Goal: Information Seeking & Learning: Learn about a topic

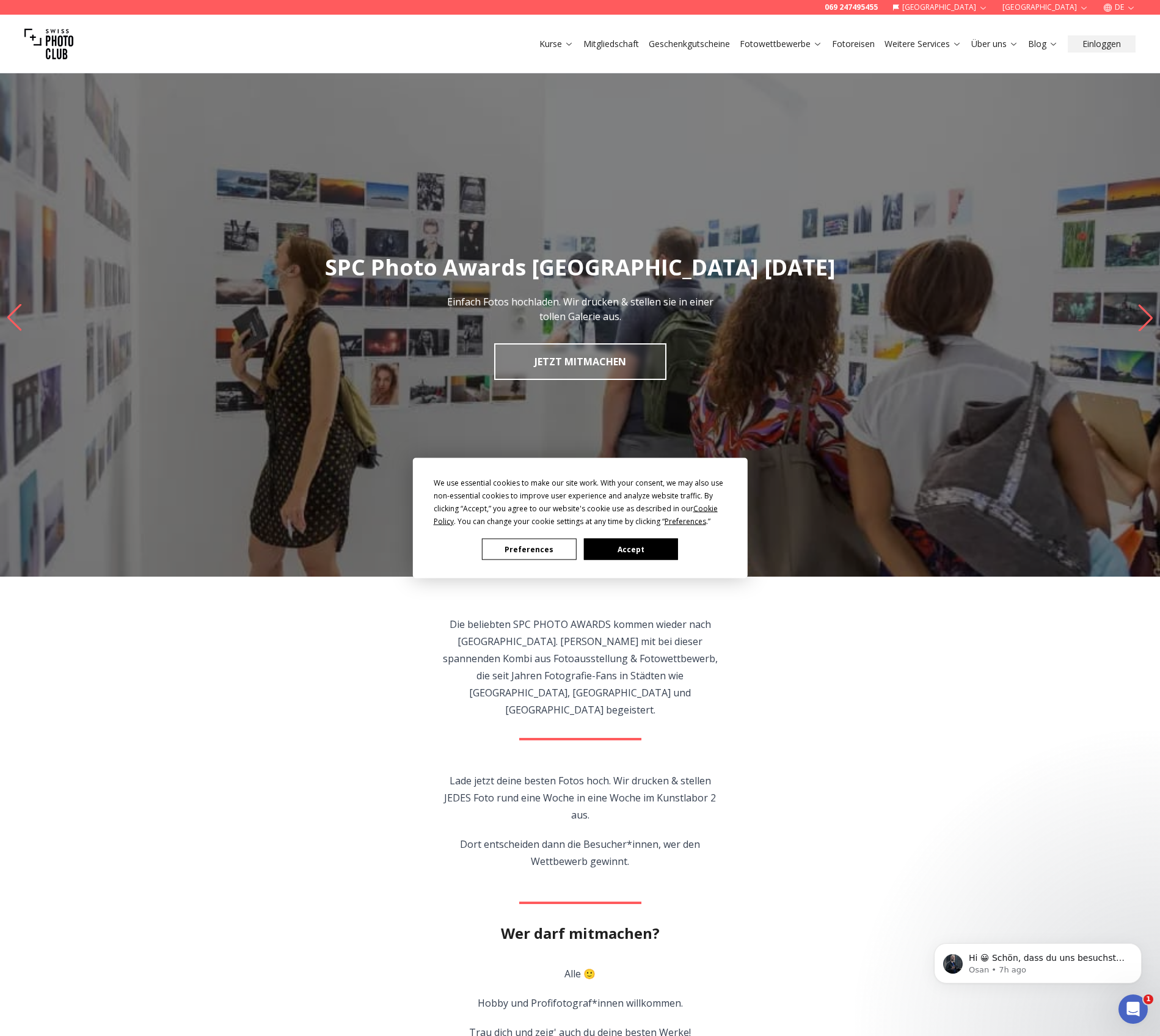
click at [553, 551] on button "Preferences" at bounding box center [529, 550] width 94 height 21
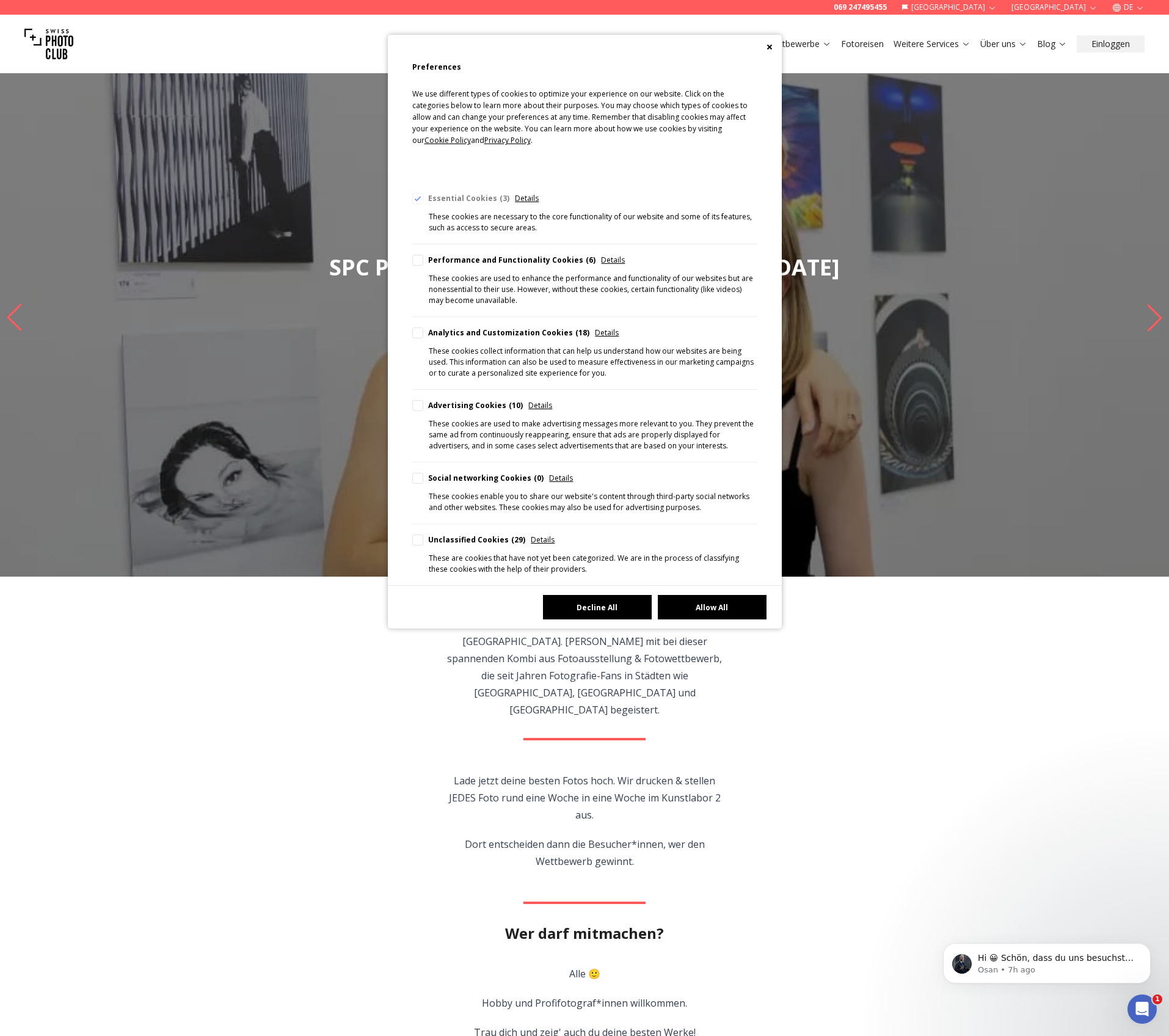
click at [571, 610] on button "Decline All" at bounding box center [597, 607] width 109 height 24
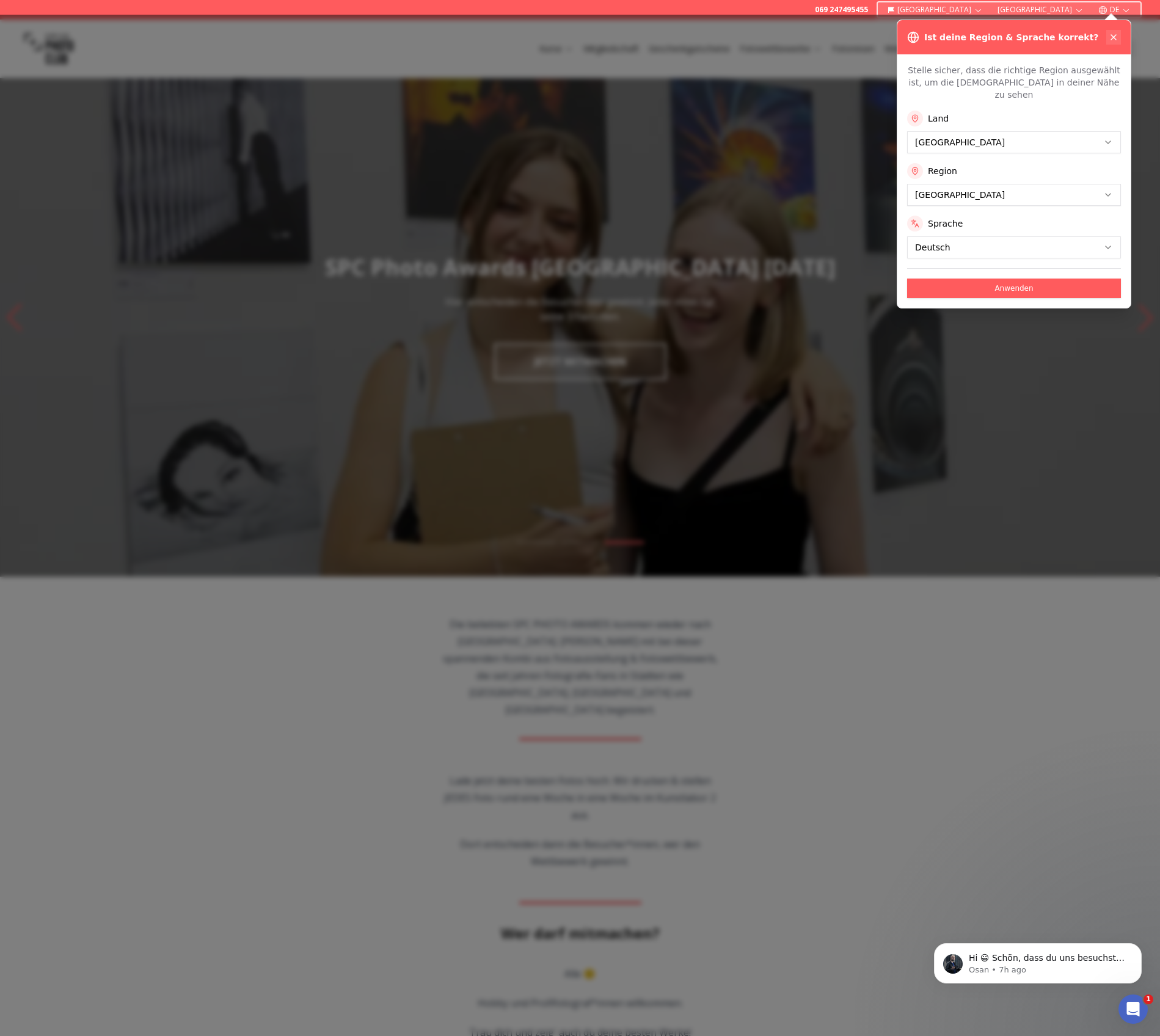
click at [1111, 44] on button at bounding box center [1113, 37] width 14 height 14
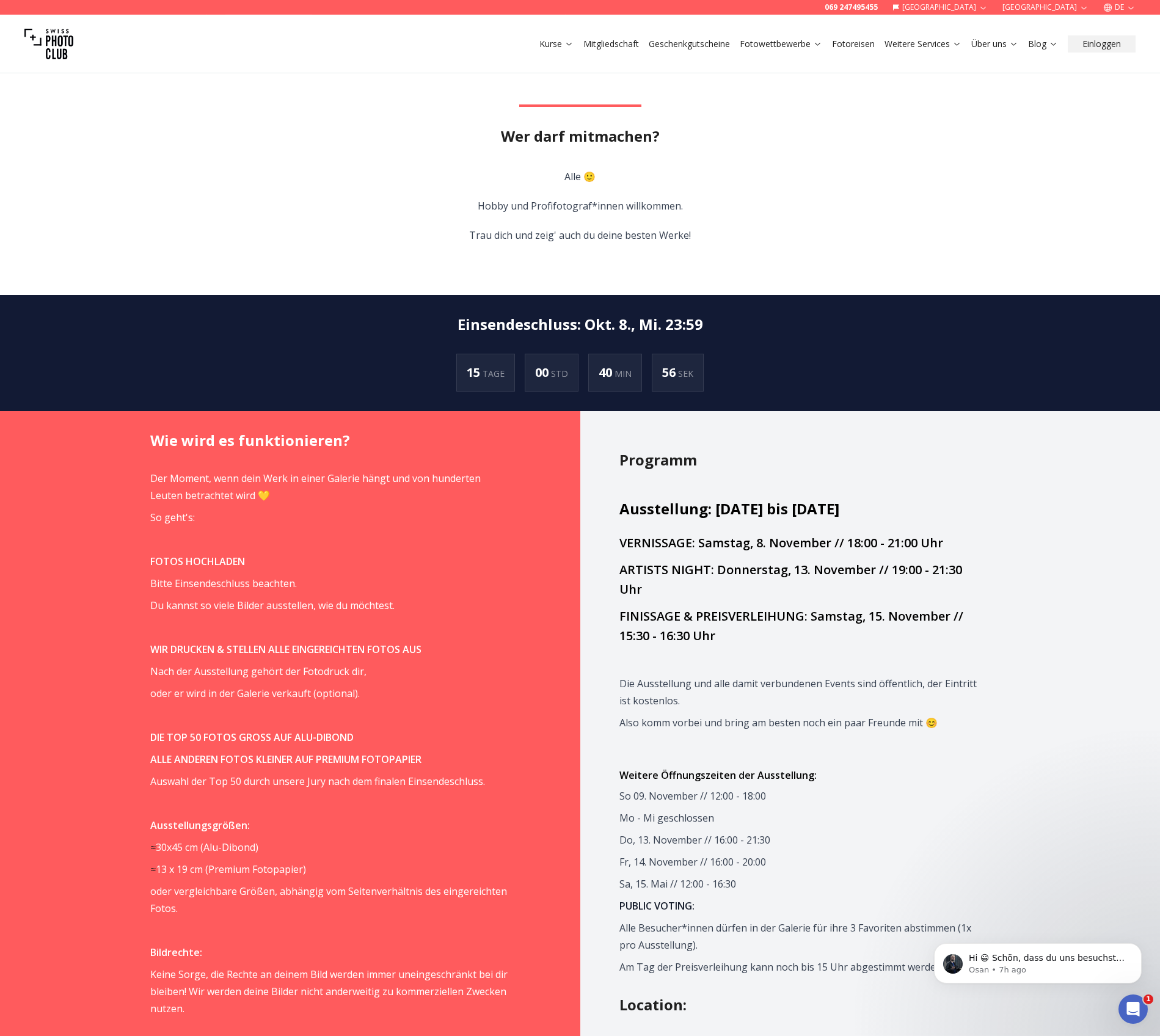
scroll to position [879, 0]
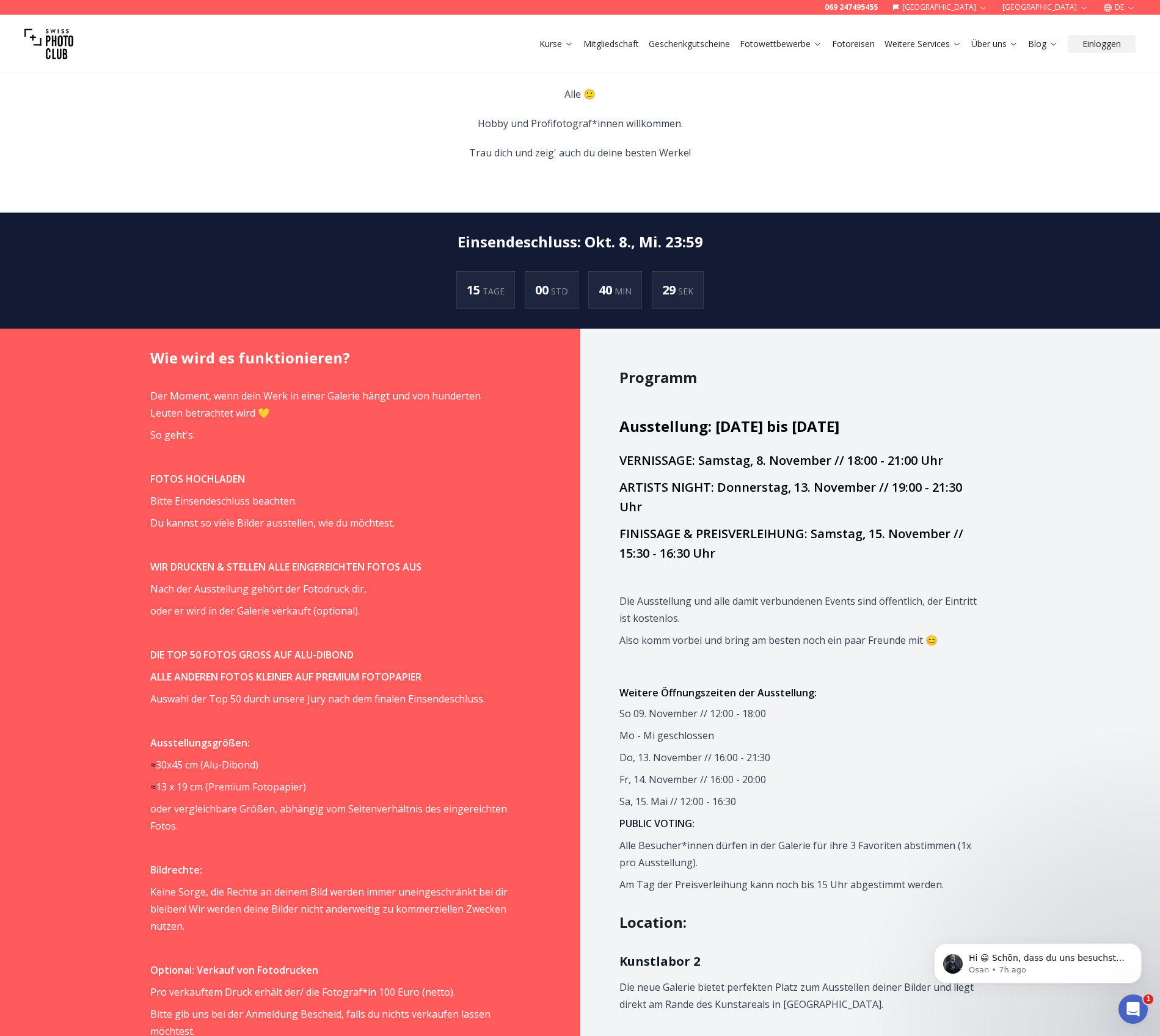
click at [727, 633] on span "Also komm vorbei und bring am besten noch ein paar Freunde mit 😊" at bounding box center [778, 640] width 318 height 14
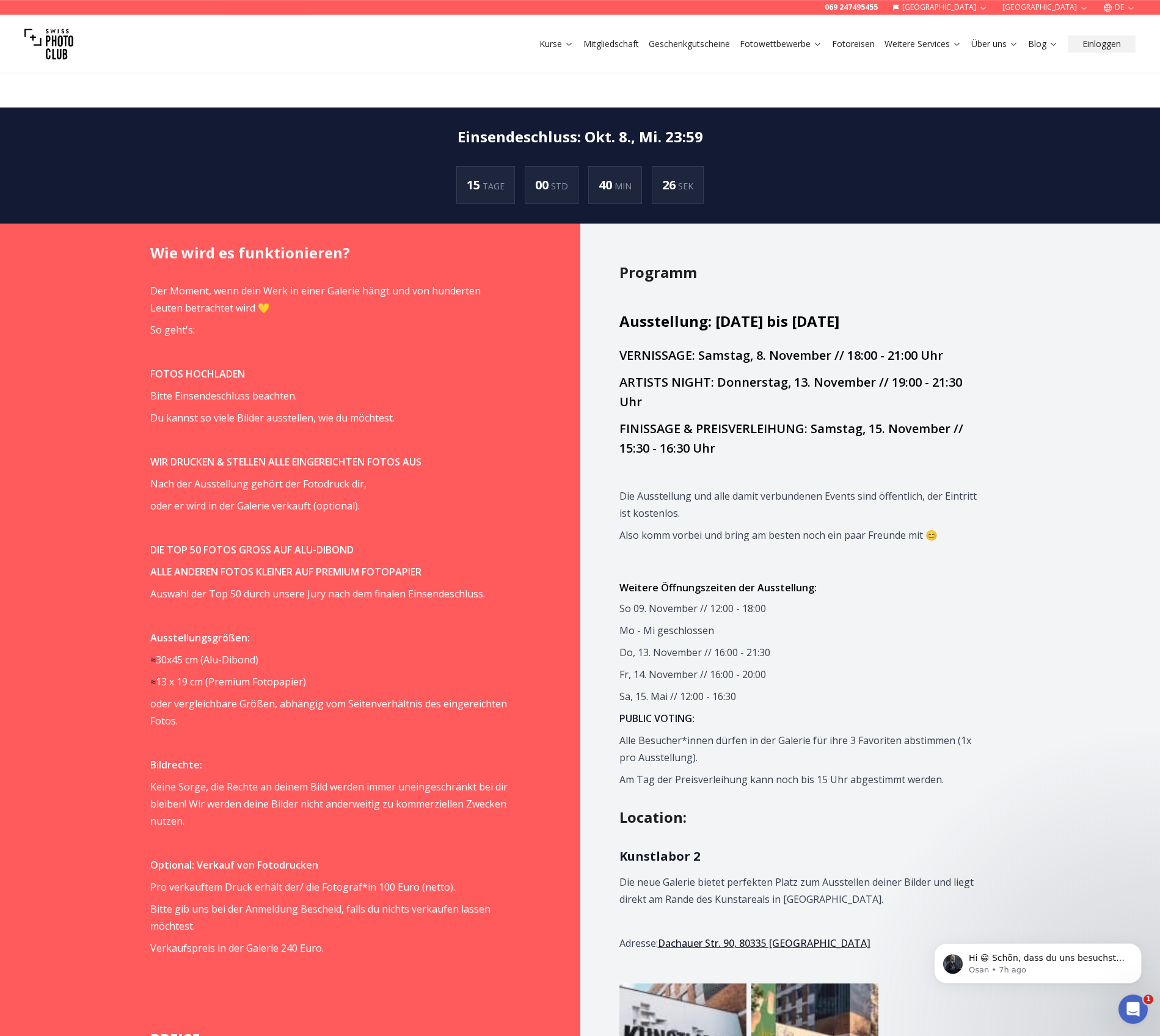
scroll to position [987, 0]
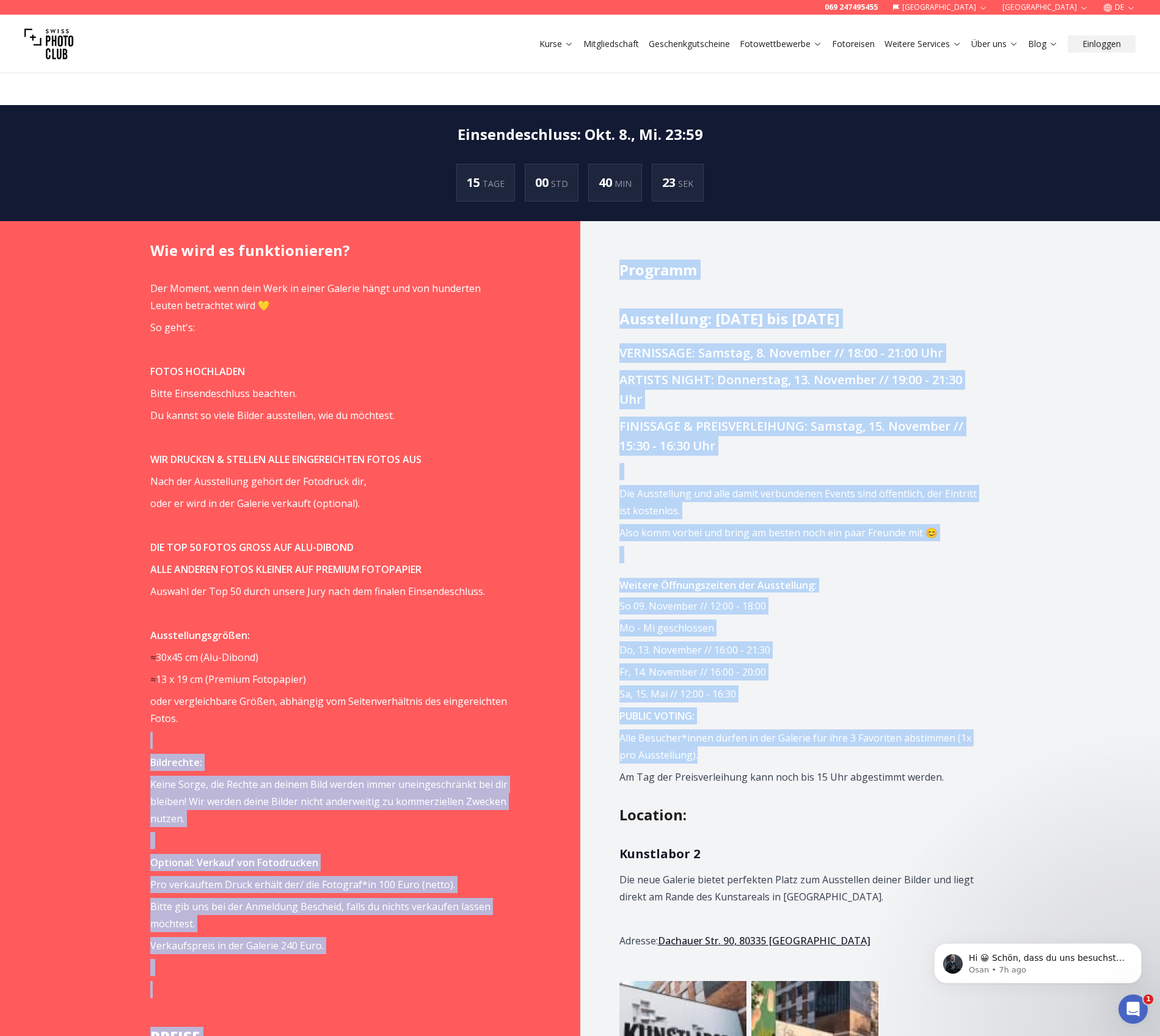
drag, startPoint x: 702, startPoint y: 719, endPoint x: 578, endPoint y: 701, distance: 125.3
click at [578, 701] on div "Wie wird es funktionieren? Der Moment, wenn dein Werk in einer Galerie hängt un…" at bounding box center [580, 984] width 938 height 1525
click at [695, 729] on p "Alle Besucher*innen dürfen in der Galerie für ihre 3 Favoriten abstimmen (1x pr…" at bounding box center [797, 747] width 358 height 34
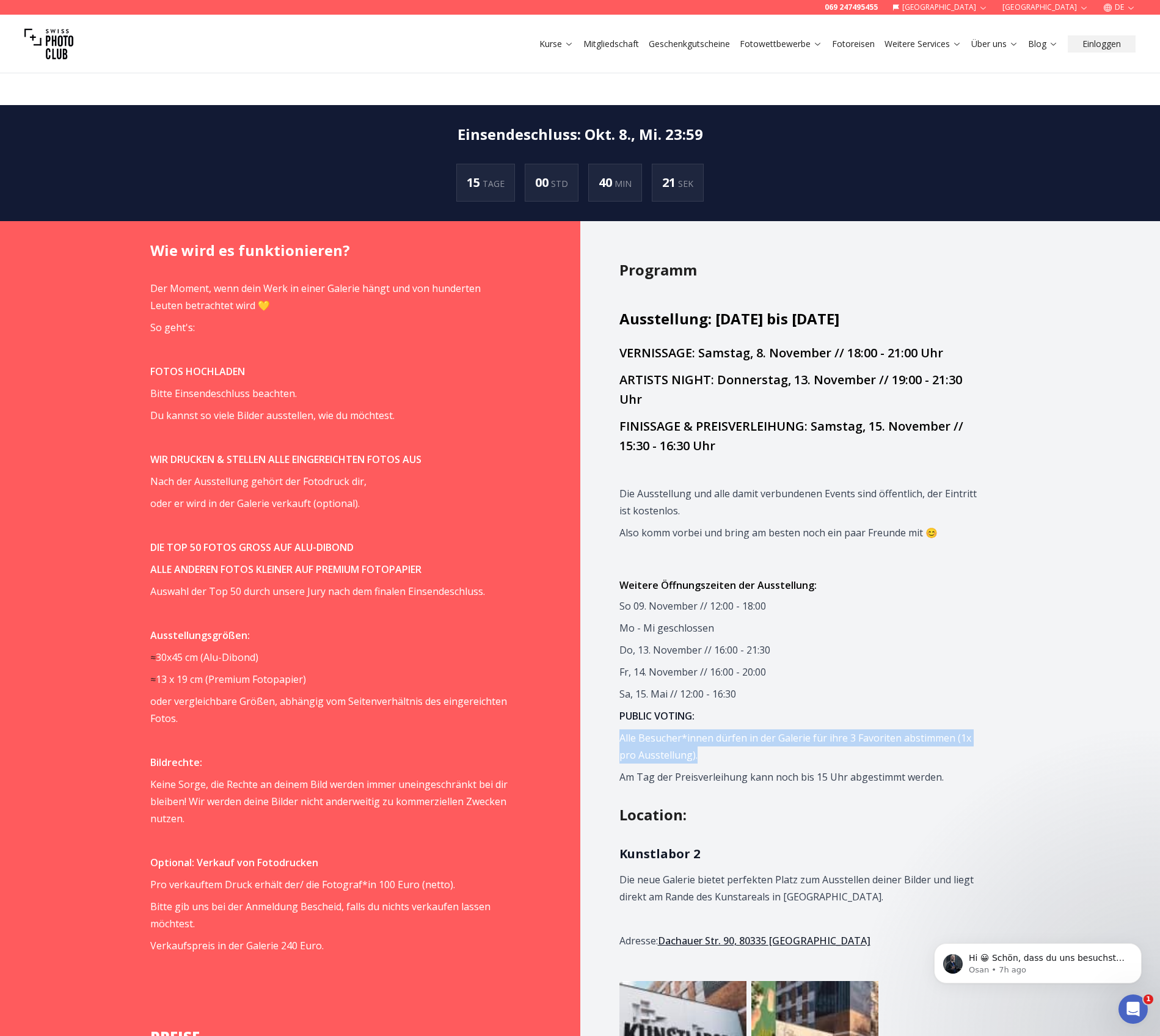
drag, startPoint x: 648, startPoint y: 711, endPoint x: 598, endPoint y: 705, distance: 50.4
click at [598, 705] on div "Programm Ausstellung: [DATE] bis [DATE] VERNISSAGE: [DATE] // 18:00 - 21:00 Uhr…" at bounding box center [815, 984] width 469 height 1525
click at [713, 768] on p "Am Tag der Preisverleihung kann noch bis 15 Uhr abgestimmt werden." at bounding box center [797, 777] width 358 height 17
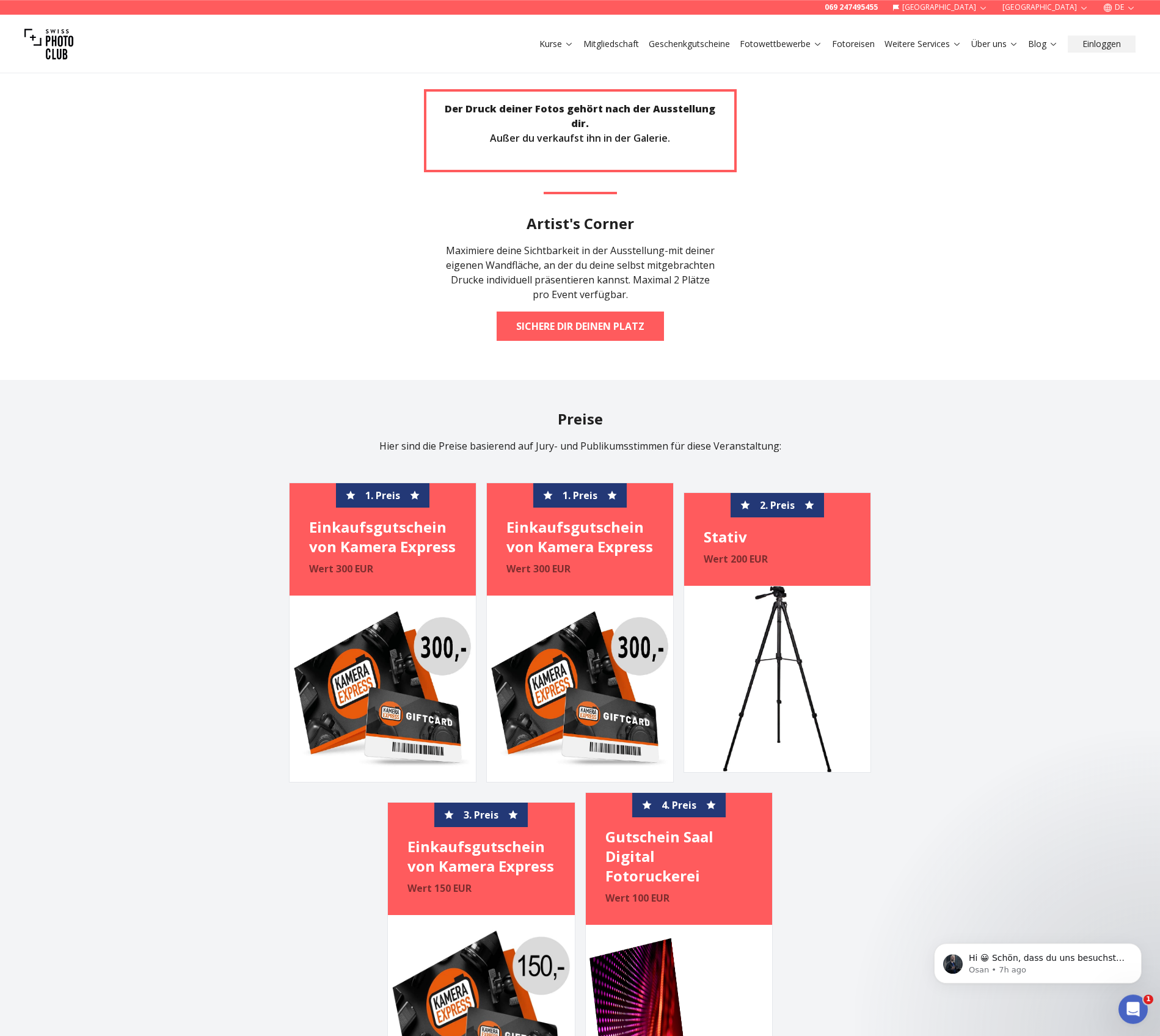
scroll to position [3029, 0]
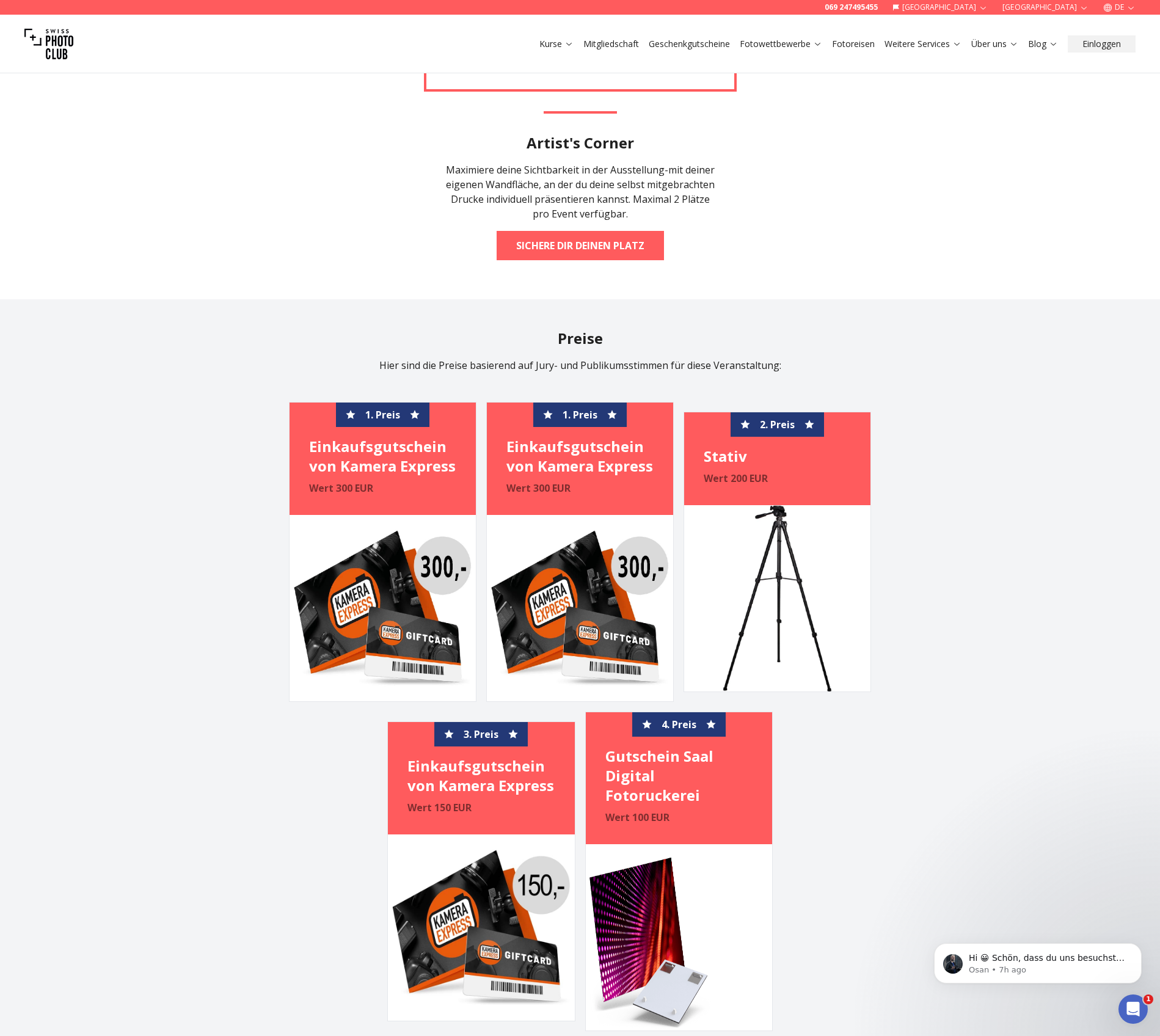
click at [801, 507] on img at bounding box center [777, 598] width 186 height 186
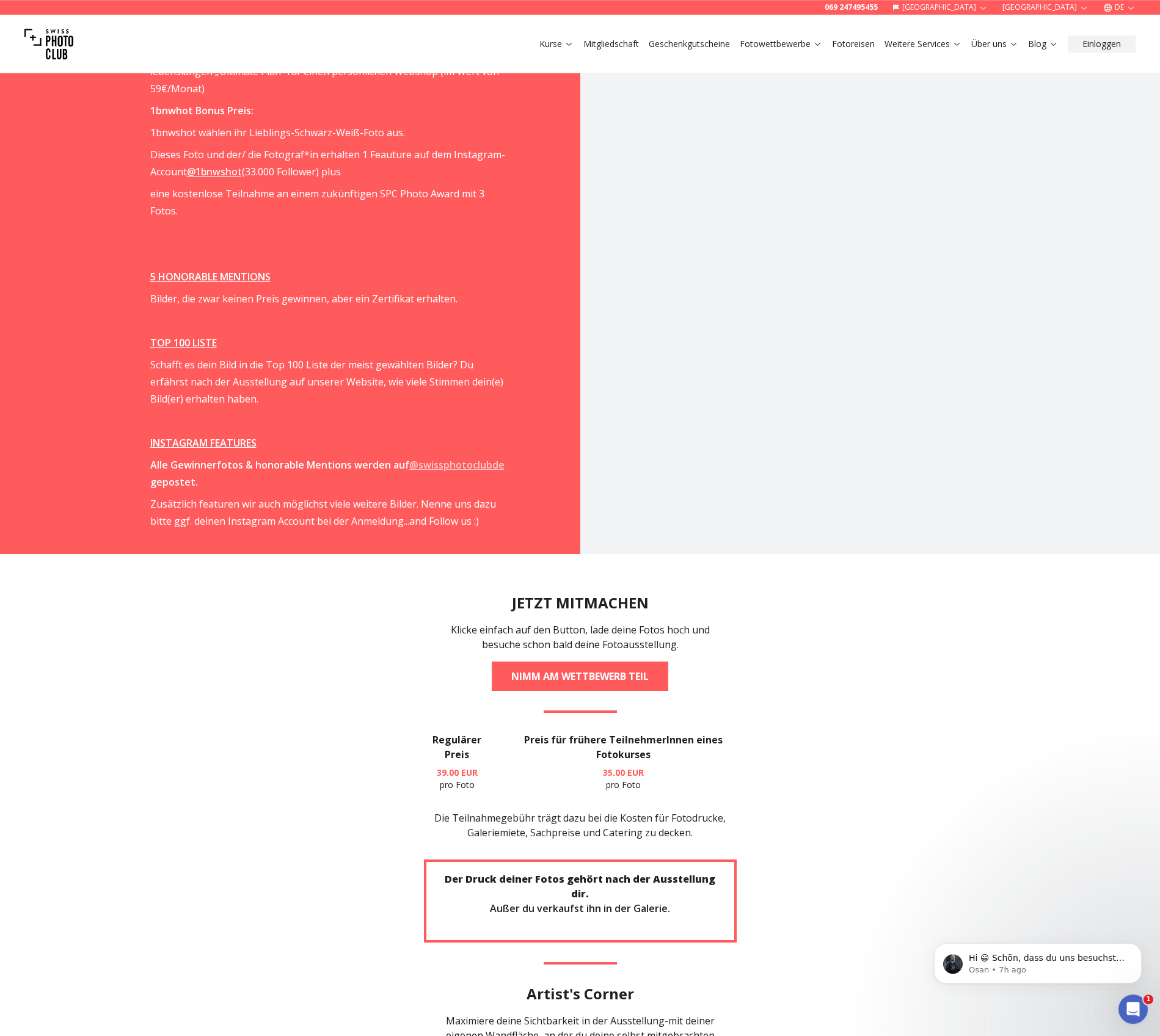
scroll to position [2169, 0]
